Goal: Information Seeking & Learning: Find specific page/section

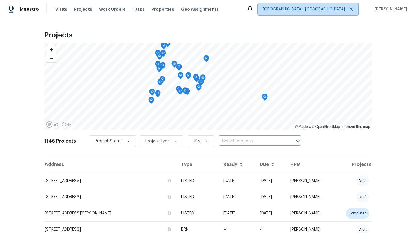
click at [325, 10] on span "Albuquerque, NM" at bounding box center [304, 9] width 82 height 6
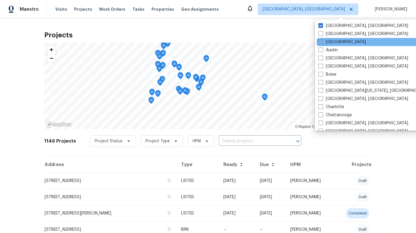
click at [321, 42] on span at bounding box center [321, 41] width 5 height 5
click at [321, 42] on input "[GEOGRAPHIC_DATA]" at bounding box center [321, 41] width 4 height 4
checkbox input "true"
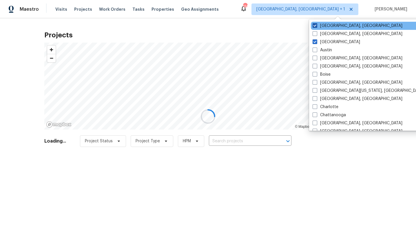
click at [316, 27] on span at bounding box center [315, 25] width 5 height 5
click at [316, 27] on input "Albuquerque, NM" at bounding box center [315, 25] width 4 height 4
checkbox input "false"
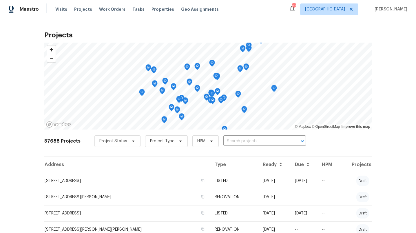
click at [155, 9] on span "Properties" at bounding box center [163, 9] width 23 height 6
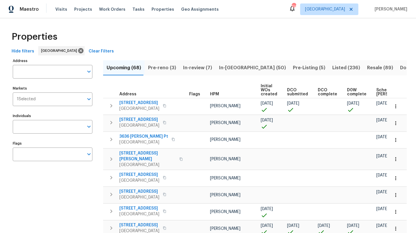
click at [227, 67] on span "In-reno (50)" at bounding box center [252, 68] width 67 height 8
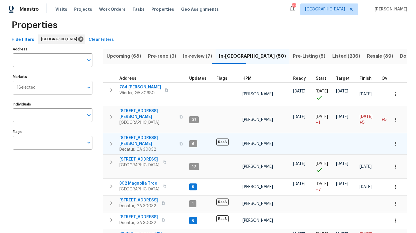
scroll to position [12, 0]
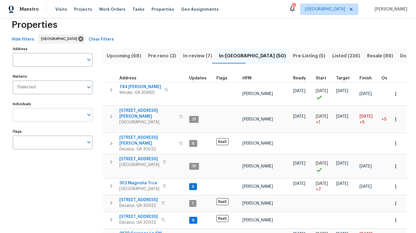
click at [52, 113] on input "Individuals" at bounding box center [48, 115] width 71 height 14
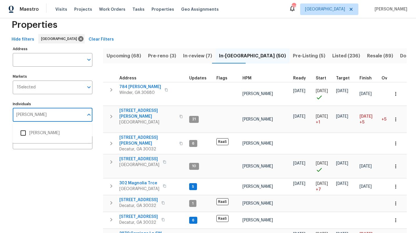
type input "scott smathers"
click at [23, 134] on input "checkbox" at bounding box center [23, 133] width 12 height 12
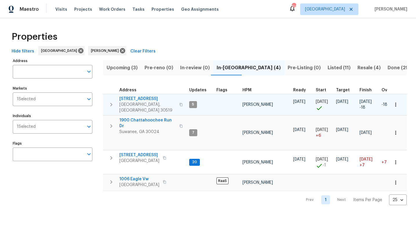
click at [112, 101] on icon "button" at bounding box center [111, 104] width 7 height 7
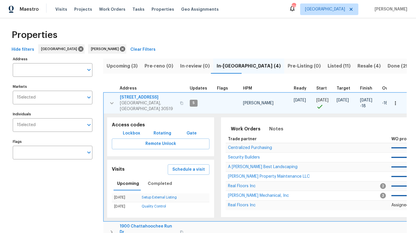
scroll to position [2, 0]
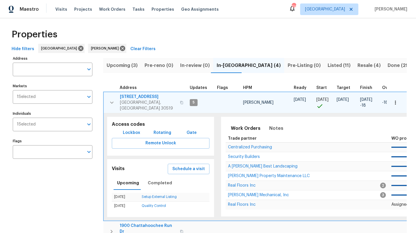
click at [180, 101] on icon "button" at bounding box center [181, 102] width 3 height 3
click at [110, 101] on icon "button" at bounding box center [111, 102] width 3 height 2
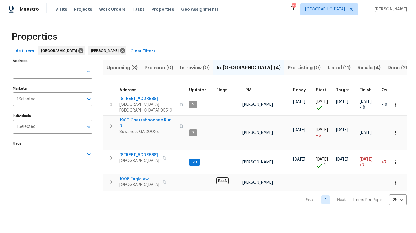
scroll to position [0, 0]
click at [180, 124] on icon "button" at bounding box center [181, 125] width 3 height 3
click at [181, 124] on icon "button" at bounding box center [181, 125] width 3 height 3
click at [151, 117] on span "1900 Chattahoochee Run Dr" at bounding box center [147, 123] width 57 height 12
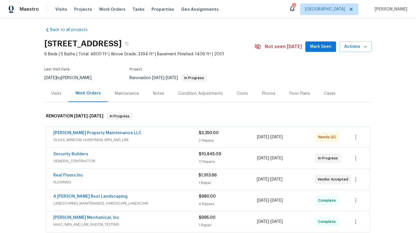
scroll to position [3, 0]
click at [161, 93] on div "Notes" at bounding box center [158, 93] width 11 height 6
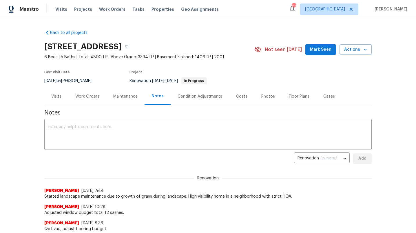
click at [86, 96] on div "Work Orders" at bounding box center [87, 97] width 24 height 6
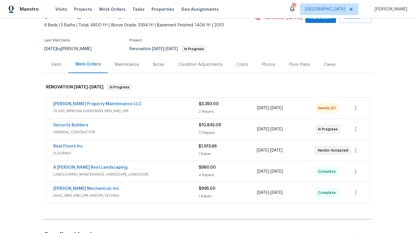
scroll to position [33, 0]
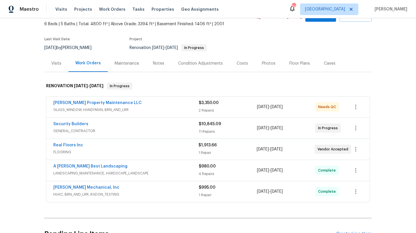
click at [123, 108] on span "GLASS_WINDOW, HANDYMAN, BRN_AND_LRR" at bounding box center [126, 110] width 146 height 6
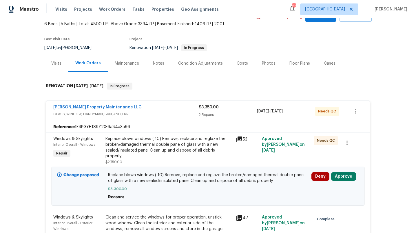
click at [137, 119] on div "Glen Property Maintenance LLC GLASS_WINDOW, HANDYMAN, BRN_AND_LRR $3,350.00 2 R…" at bounding box center [207, 111] width 323 height 21
click at [135, 113] on span "GLASS_WINDOW, HANDYMAN, BRN_AND_LRR" at bounding box center [126, 114] width 146 height 6
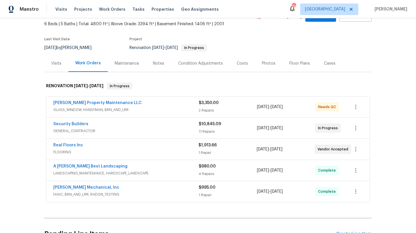
click at [118, 192] on span "HVAC, BRN_AND_LRR, RADON_TESTING" at bounding box center [126, 195] width 146 height 6
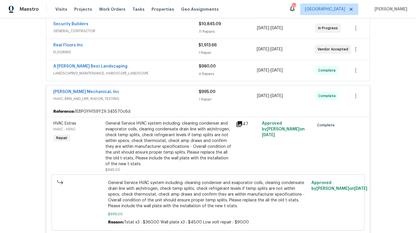
scroll to position [153, 0]
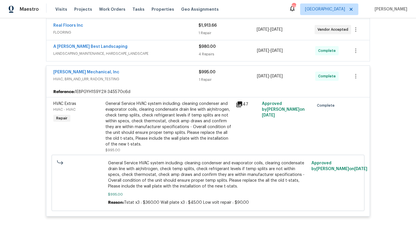
click at [239, 103] on icon at bounding box center [240, 104] width 6 height 6
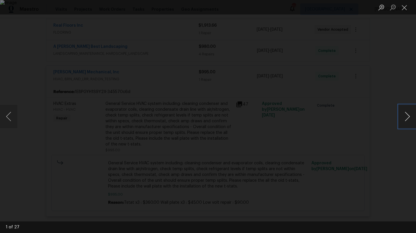
click at [407, 114] on button "Next image" at bounding box center [407, 116] width 17 height 23
click at [407, 115] on button "Next image" at bounding box center [407, 116] width 17 height 23
click at [406, 115] on button "Next image" at bounding box center [407, 116] width 17 height 23
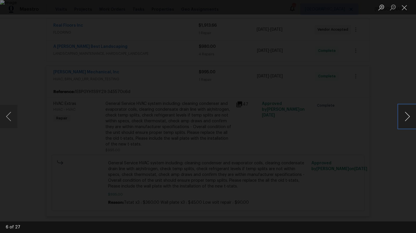
click at [406, 115] on button "Next image" at bounding box center [407, 116] width 17 height 23
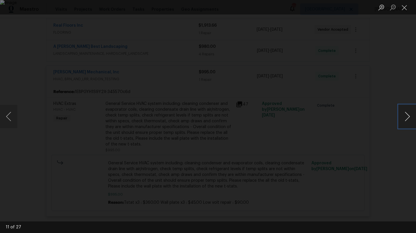
click at [406, 115] on button "Next image" at bounding box center [407, 116] width 17 height 23
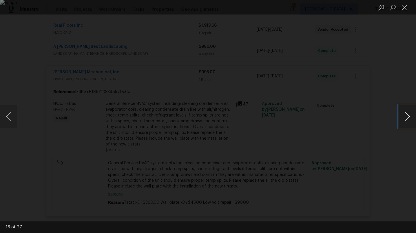
click at [406, 115] on button "Next image" at bounding box center [407, 116] width 17 height 23
click at [405, 114] on button "Next image" at bounding box center [407, 116] width 17 height 23
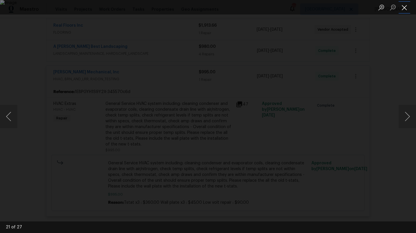
click at [401, 8] on button "Close lightbox" at bounding box center [405, 7] width 12 height 10
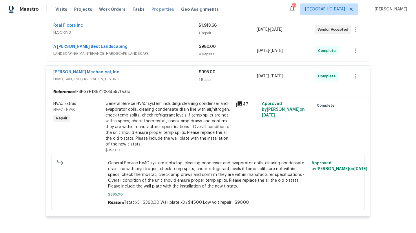
click at [152, 10] on span "Properties" at bounding box center [163, 9] width 23 height 6
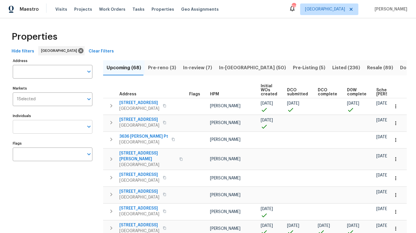
click at [63, 126] on input "Individuals" at bounding box center [48, 127] width 71 height 14
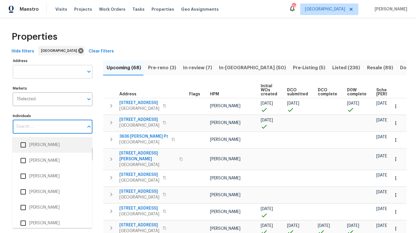
click at [67, 72] on input "Address" at bounding box center [48, 72] width 71 height 14
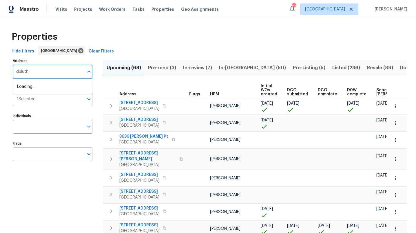
type input "duluth"
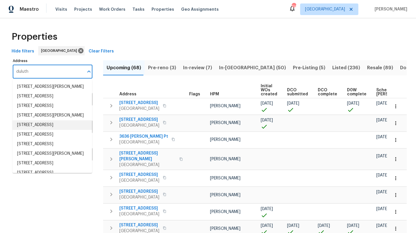
click at [332, 68] on span "Listed (236)" at bounding box center [346, 68] width 28 height 8
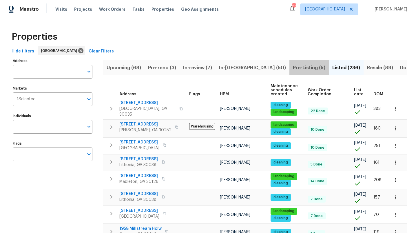
click at [293, 67] on span "Pre-Listing (5)" at bounding box center [309, 68] width 32 height 8
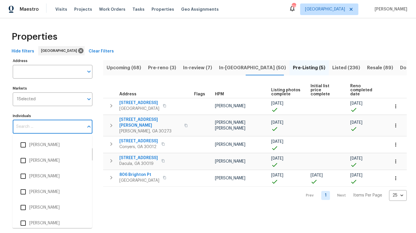
click at [56, 123] on input "Individuals" at bounding box center [48, 127] width 71 height 14
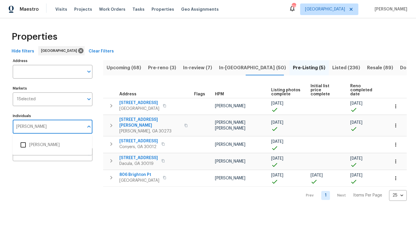
type input "scott smathers"
click at [24, 145] on input "checkbox" at bounding box center [23, 145] width 12 height 12
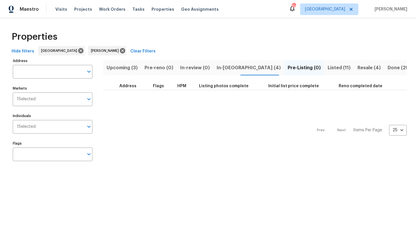
click at [328, 69] on span "Listed (11)" at bounding box center [339, 68] width 23 height 8
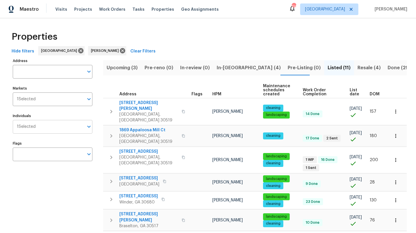
click at [46, 129] on input "Individuals" at bounding box center [60, 127] width 48 height 14
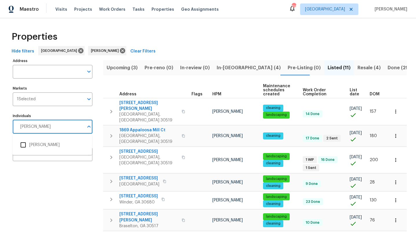
type input "juan lozano"
click at [21, 146] on input "checkbox" at bounding box center [23, 145] width 12 height 12
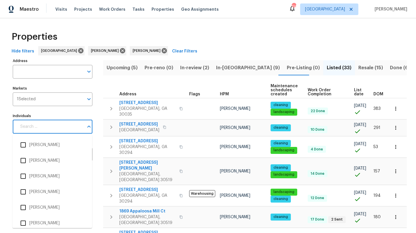
click at [72, 126] on input "Individuals" at bounding box center [50, 127] width 67 height 14
type input "juan"
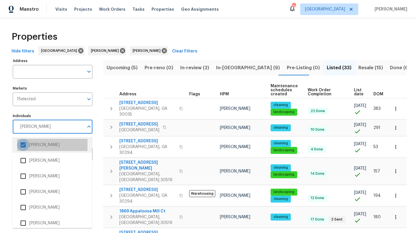
click at [22, 144] on input "checkbox" at bounding box center [23, 145] width 12 height 12
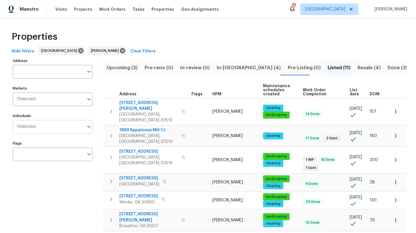
click at [67, 125] on input "Individuals" at bounding box center [60, 127] width 48 height 14
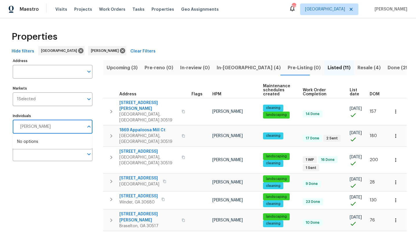
type input "scott"
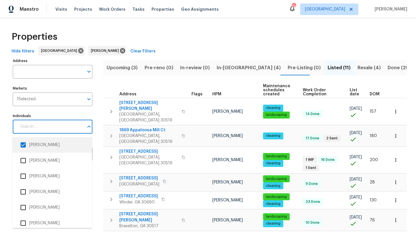
click at [43, 129] on input "Individuals" at bounding box center [50, 127] width 67 height 14
click at [23, 145] on input "checkbox" at bounding box center [23, 145] width 12 height 12
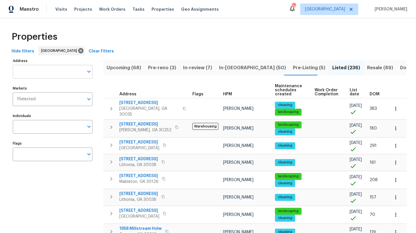
click at [40, 73] on input "Address" at bounding box center [48, 72] width 71 height 14
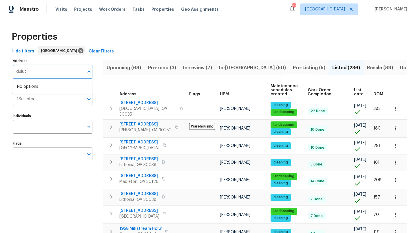
type input "duluth"
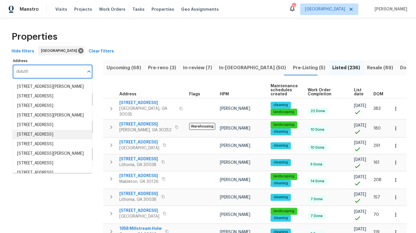
click at [54, 135] on li "3017 Jester Ct Duluth GA 30096" at bounding box center [52, 135] width 80 height 10
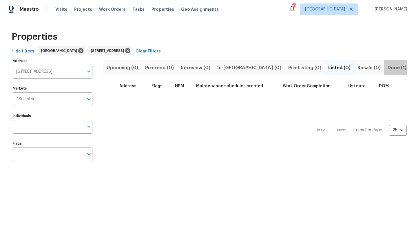
click at [388, 67] on span "Done (1)" at bounding box center [397, 68] width 19 height 8
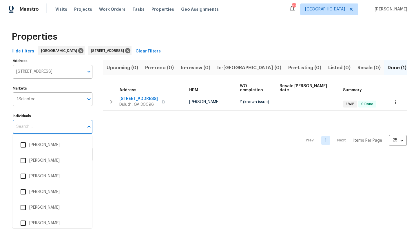
click at [62, 121] on input "Individuals" at bounding box center [48, 127] width 71 height 14
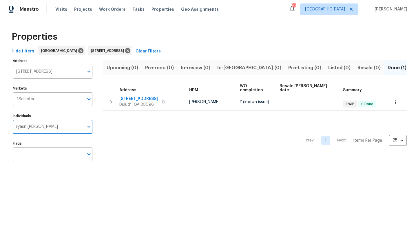
type input "ryan fogarty"
click at [25, 144] on input "checkbox" at bounding box center [23, 145] width 12 height 12
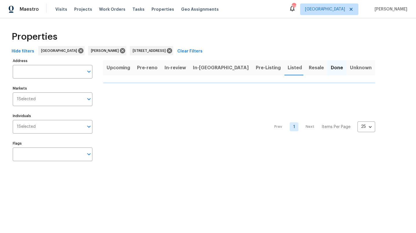
type input "3017 Jester Ct Duluth GA 30096"
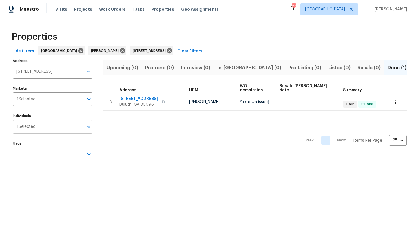
click at [41, 127] on input "Individuals" at bounding box center [60, 127] width 48 height 14
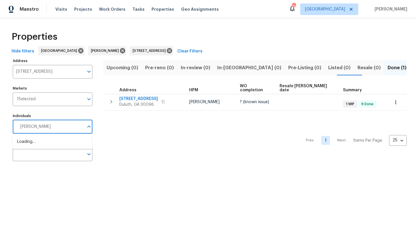
type input "scott smathers"
click at [24, 145] on input "checkbox" at bounding box center [23, 145] width 12 height 12
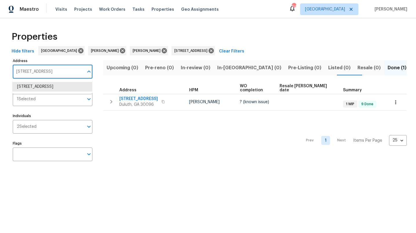
click at [77, 70] on input "3017 Jester Ct Duluth GA 30096" at bounding box center [48, 72] width 71 height 14
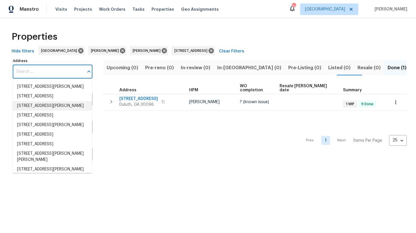
click at [98, 126] on div "Address Address Markets 1 Selected Markets Individuals 2 Selected Individuals F…" at bounding box center [56, 112] width 87 height 110
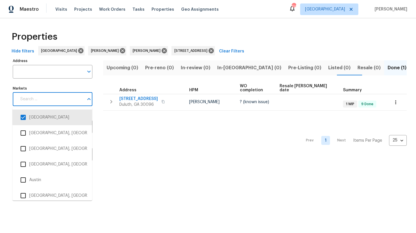
click at [56, 101] on input "Markets" at bounding box center [50, 99] width 67 height 14
click at [100, 114] on div "Address Address Markets Markets Individuals 2 Selected Individuals Flags Flags …" at bounding box center [208, 112] width 398 height 110
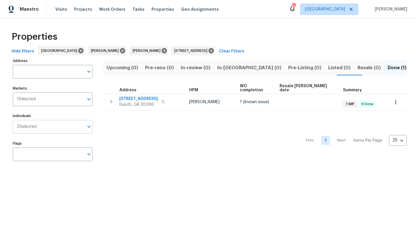
click at [64, 130] on input "Individuals" at bounding box center [60, 127] width 47 height 14
click at [150, 136] on div "Prev 1 Next Items Per Page 25 25 ​" at bounding box center [255, 139] width 304 height 56
click at [209, 51] on icon at bounding box center [211, 50] width 5 height 5
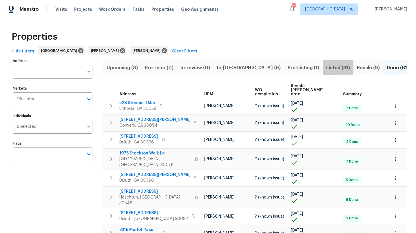
click at [326, 67] on span "Listed (31)" at bounding box center [338, 68] width 24 height 8
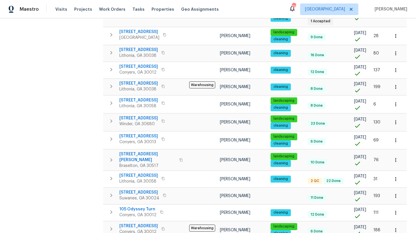
scroll to position [306, 0]
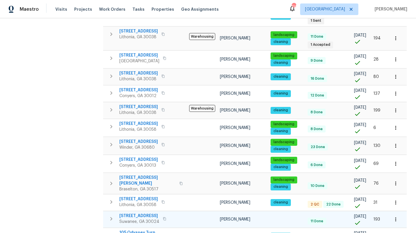
click at [163, 217] on icon "button" at bounding box center [164, 218] width 3 height 3
click at [146, 213] on span "1235 Park Pass Way" at bounding box center [139, 216] width 40 height 6
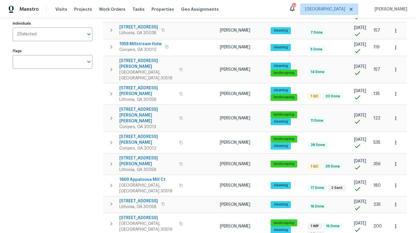
scroll to position [0, 0]
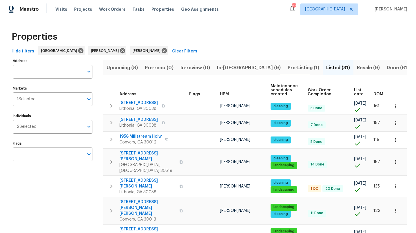
click at [358, 96] on span "List date" at bounding box center [359, 92] width 10 height 8
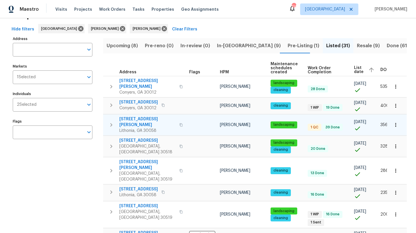
scroll to position [23, 0]
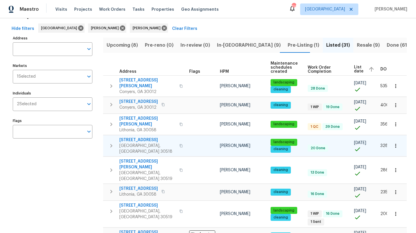
click at [179, 144] on icon "button" at bounding box center [180, 145] width 3 height 3
click at [34, 47] on input "Address" at bounding box center [48, 49] width 71 height 14
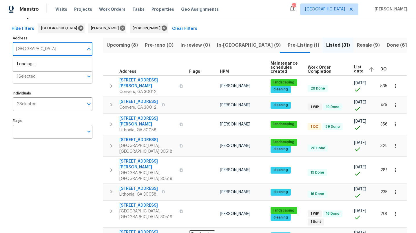
type input "lawrenceville"
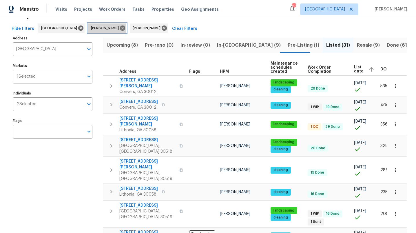
click at [119, 27] on icon at bounding box center [122, 28] width 6 height 6
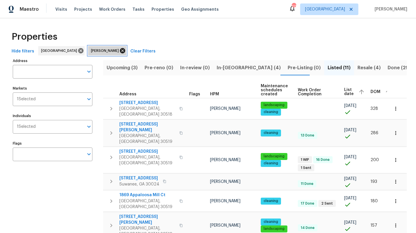
click at [119, 51] on icon at bounding box center [122, 51] width 6 height 6
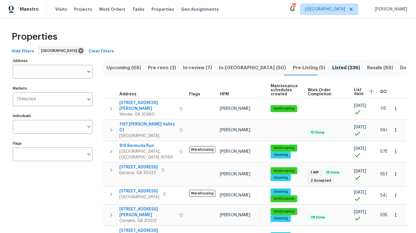
click at [332, 67] on span "Listed (236)" at bounding box center [346, 68] width 28 height 8
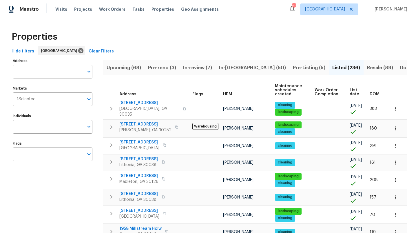
click at [59, 71] on input "Address" at bounding box center [48, 72] width 71 height 14
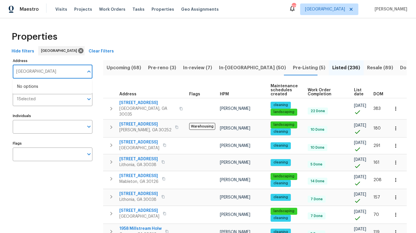
type input "lawrenceville"
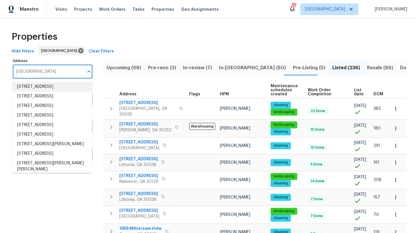
click at [56, 89] on li "1111 Rocky Rd Lawrenceville GA 30044" at bounding box center [52, 87] width 80 height 10
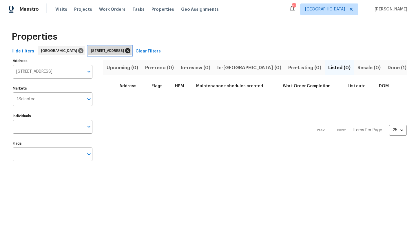
click at [131, 50] on icon at bounding box center [128, 51] width 6 height 6
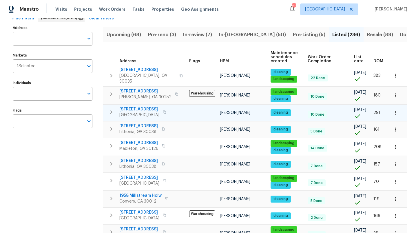
scroll to position [33, 0]
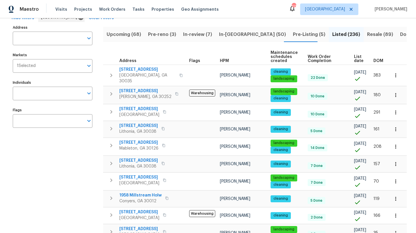
click at [357, 58] on span "List date" at bounding box center [359, 59] width 10 height 8
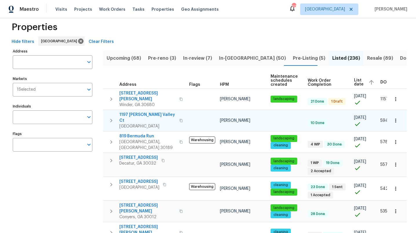
scroll to position [31, 0]
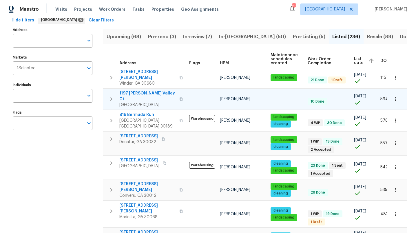
click at [139, 90] on span "1197 Misty Valley Ct" at bounding box center [147, 96] width 57 height 12
click at [332, 37] on span "Listed (236)" at bounding box center [346, 37] width 28 height 8
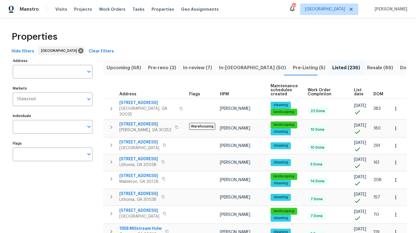
click at [360, 94] on span "List date" at bounding box center [359, 92] width 10 height 8
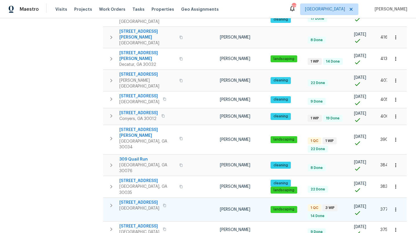
scroll to position [366, 0]
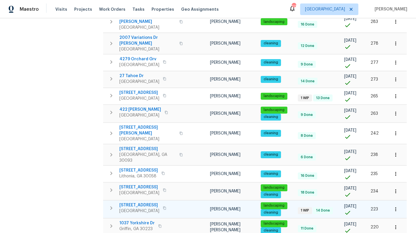
scroll to position [347, 0]
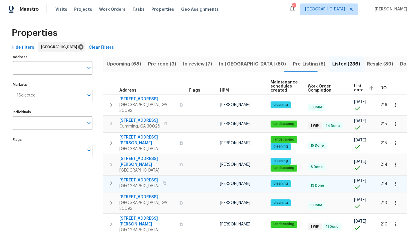
scroll to position [4, 0]
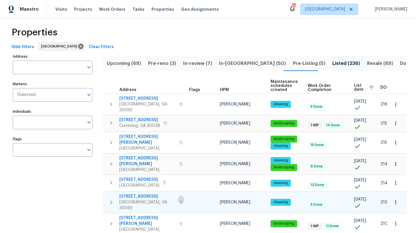
click at [179, 201] on icon "button" at bounding box center [180, 202] width 3 height 3
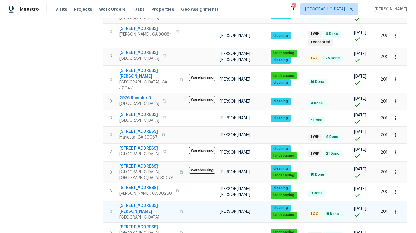
scroll to position [343, 0]
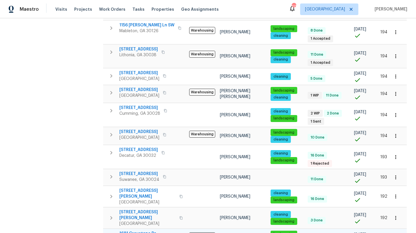
scroll to position [195, 0]
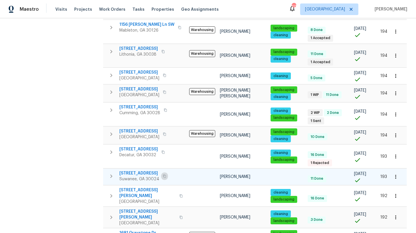
click at [163, 174] on icon "button" at bounding box center [164, 175] width 3 height 3
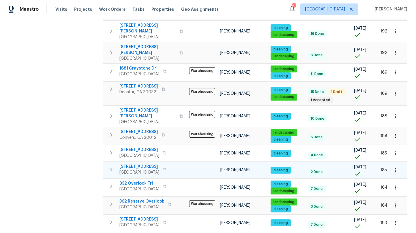
scroll to position [362, 0]
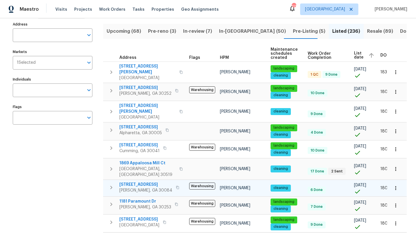
scroll to position [40, 0]
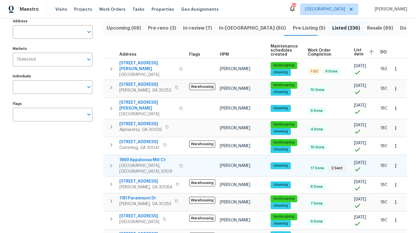
click at [179, 164] on icon "button" at bounding box center [180, 165] width 3 height 3
click at [60, 32] on input "Address" at bounding box center [48, 32] width 71 height 14
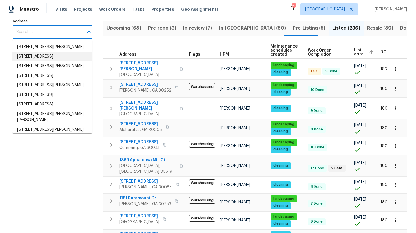
paste input "1900 Chattahoochee Run Dr, Suwanee, GA 30024"
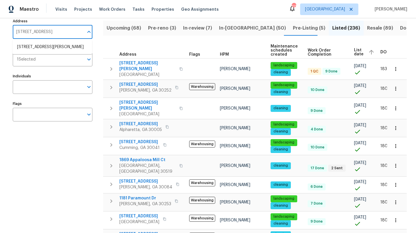
type input "1900 Chattahoochee Run Dr, Suwanee, GA 30024"
click at [56, 51] on li "1900 Chattahoochee Run Dr Suwanee GA 30024" at bounding box center [52, 47] width 80 height 10
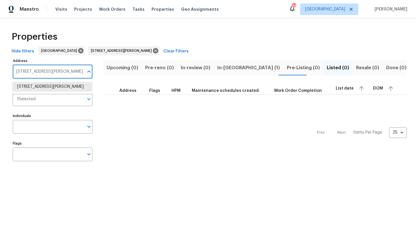
click at [54, 70] on input "1900 Chattahoochee Run Dr Suwanee GA 30024" at bounding box center [48, 72] width 71 height 14
click at [153, 49] on icon at bounding box center [155, 50] width 5 height 5
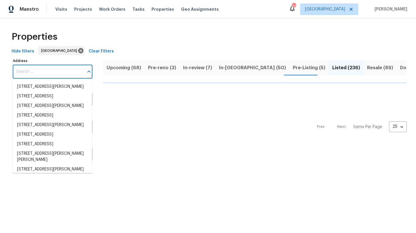
click at [52, 71] on input "Address" at bounding box center [48, 72] width 71 height 14
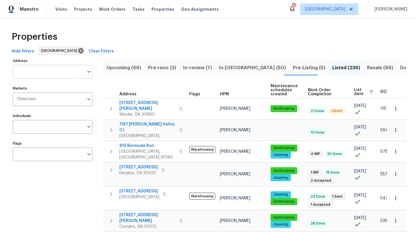
click at [64, 71] on input "Address" at bounding box center [48, 72] width 71 height 14
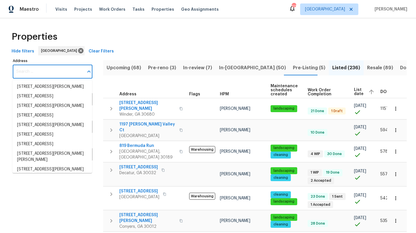
paste input "1235 Park Pass Way, Suwanee, GA 30024"
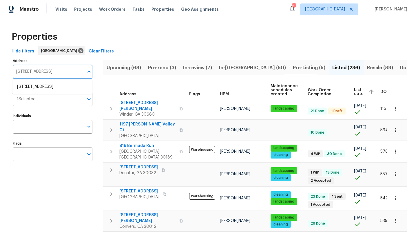
type input "1235 Park Pass Way, Suwanee, GA 30024"
click at [39, 85] on li "1235 Park Pass Way Suwanee GA 30024" at bounding box center [52, 87] width 80 height 10
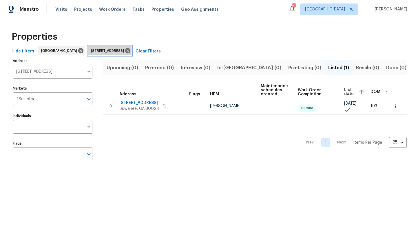
click at [130, 50] on icon at bounding box center [127, 50] width 5 height 5
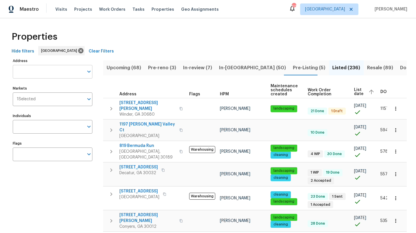
click at [51, 72] on input "Address" at bounding box center [48, 72] width 71 height 14
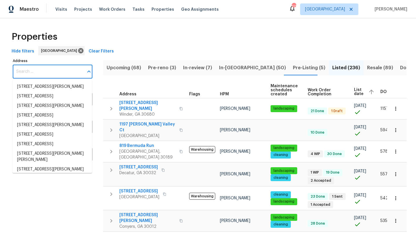
paste input "1869 Appaloosa Mill Ct NE, Buford, GA 30519"
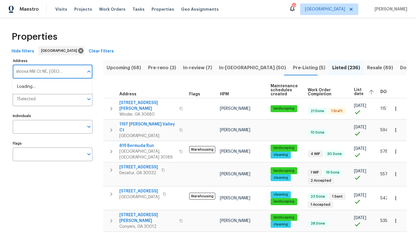
scroll to position [0, 18]
type input "1869 Appaloosa Mill Ct NE, Buford, GA 30519"
click at [59, 72] on input "1869 Appaloosa Mill Ct NE, Buford, GA 30519" at bounding box center [48, 72] width 71 height 14
click at [63, 74] on input "1869 Appaloosa Mill Ct NE, Buford, GA 30519" at bounding box center [48, 72] width 71 height 14
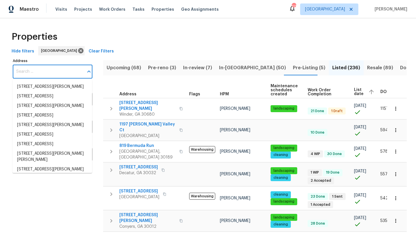
paste input "1869 Appaloosa Mill Ct NE, Buford, GA 30519"
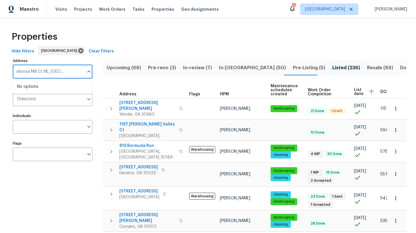
click at [58, 75] on input "1869 Appaloosa Mill Ct NE, Buford, GA 30519" at bounding box center [48, 72] width 71 height 14
drag, startPoint x: 83, startPoint y: 71, endPoint x: 48, endPoint y: 72, distance: 36.0
click at [47, 72] on input "1869 Appaloosa Mill Ct NE, Buford, GA 30519" at bounding box center [48, 72] width 71 height 14
type input "1869 Appaloosa Mill"
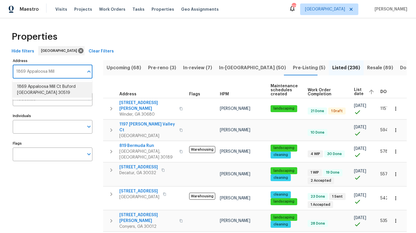
click at [40, 86] on li "1869 Appaloosa Mill Ct Buford GA 30519" at bounding box center [52, 90] width 80 height 16
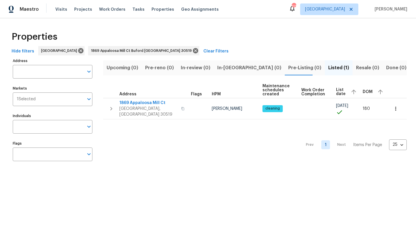
type input "1869 Appaloosa Mill Ct Buford GA 30519"
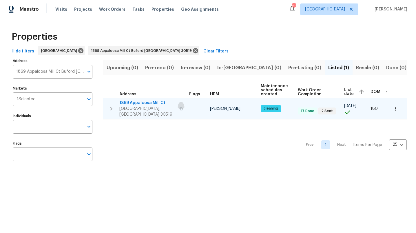
click at [179, 107] on icon "button" at bounding box center [180, 108] width 3 height 3
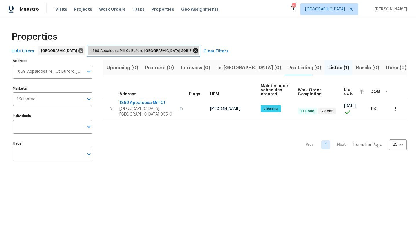
click at [192, 52] on icon at bounding box center [195, 51] width 6 height 6
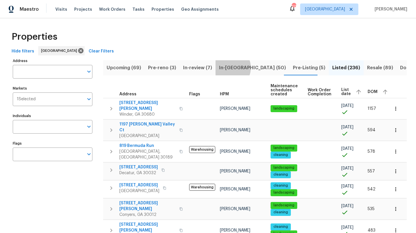
click at [226, 68] on span "In-reno (50)" at bounding box center [252, 68] width 67 height 8
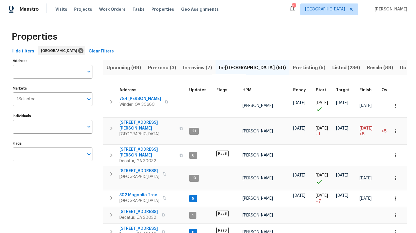
click at [39, 71] on input "Address" at bounding box center [48, 72] width 71 height 14
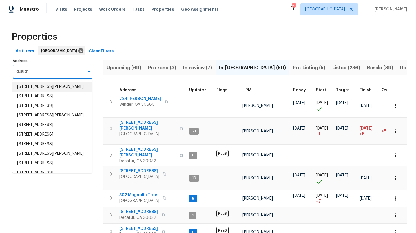
drag, startPoint x: 44, startPoint y: 72, endPoint x: 7, endPoint y: 71, distance: 36.5
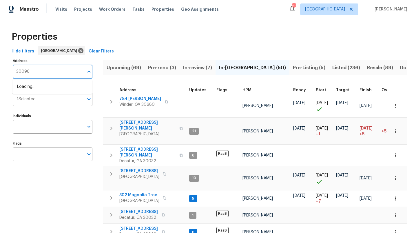
type input "30096"
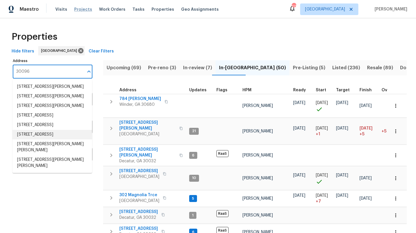
click at [85, 10] on span "Projects" at bounding box center [83, 9] width 18 height 6
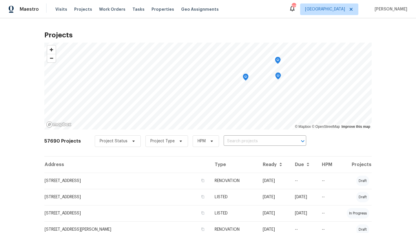
click at [245, 77] on icon "Map marker" at bounding box center [246, 76] width 2 height 1
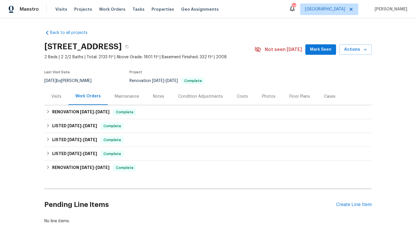
click at [157, 96] on div "Notes" at bounding box center [158, 97] width 11 height 6
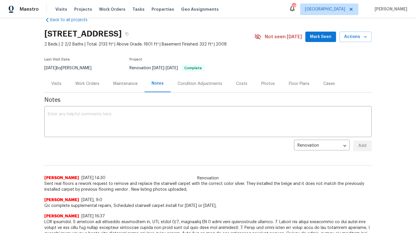
scroll to position [9, 0]
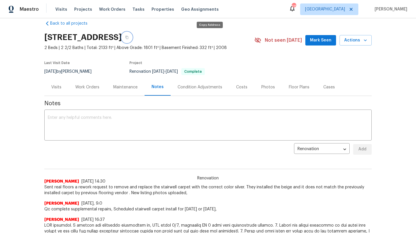
click at [129, 37] on icon "button" at bounding box center [126, 37] width 3 height 3
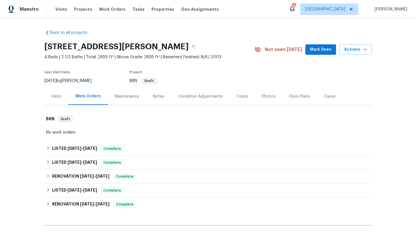
click at [161, 96] on div "Notes" at bounding box center [158, 97] width 11 height 6
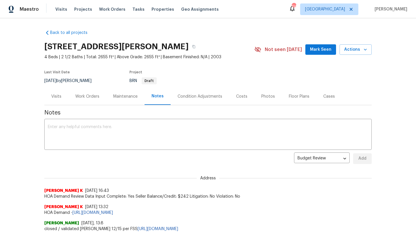
click at [269, 97] on div "Photos" at bounding box center [268, 97] width 14 height 6
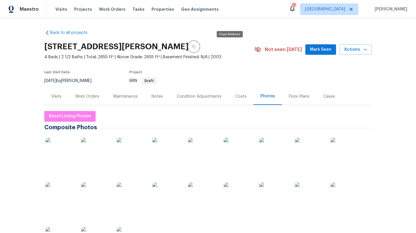
click at [195, 46] on icon "button" at bounding box center [193, 46] width 3 height 3
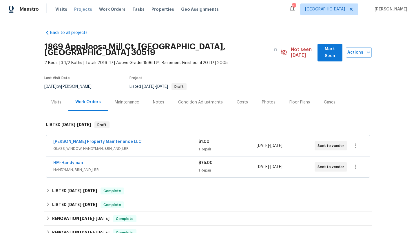
click at [82, 10] on span "Projects" at bounding box center [83, 9] width 18 height 6
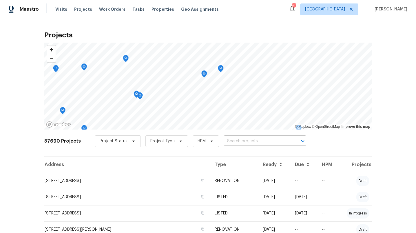
click at [253, 87] on icon "Map marker" at bounding box center [252, 87] width 1 height 1
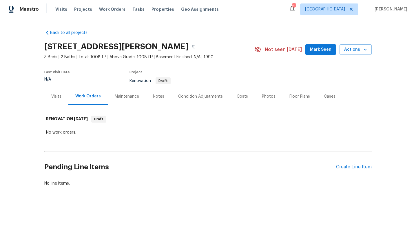
click at [161, 96] on div "Notes" at bounding box center [158, 97] width 11 height 6
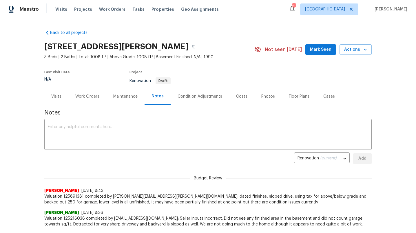
click at [57, 97] on div "Visits" at bounding box center [56, 97] width 10 height 6
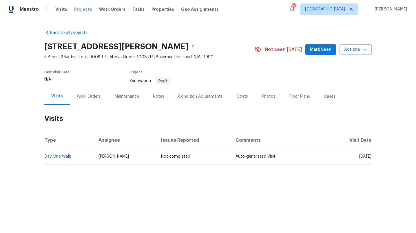
click at [81, 9] on span "Projects" at bounding box center [83, 9] width 18 height 6
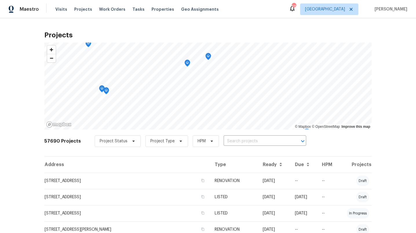
click at [251, 103] on icon "Map marker" at bounding box center [251, 104] width 5 height 7
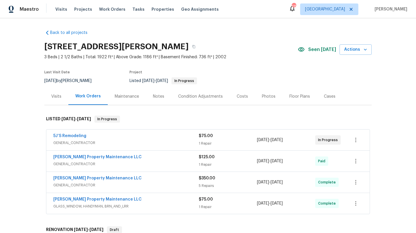
click at [59, 96] on div "Visits" at bounding box center [56, 97] width 10 height 6
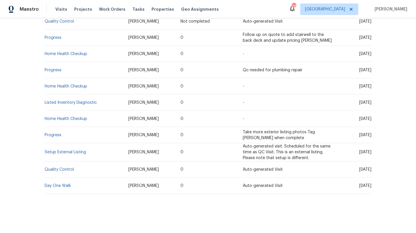
scroll to position [168, 0]
click at [160, 148] on td "[PERSON_NAME]" at bounding box center [150, 152] width 52 height 18
